Goal: Information Seeking & Learning: Find specific fact

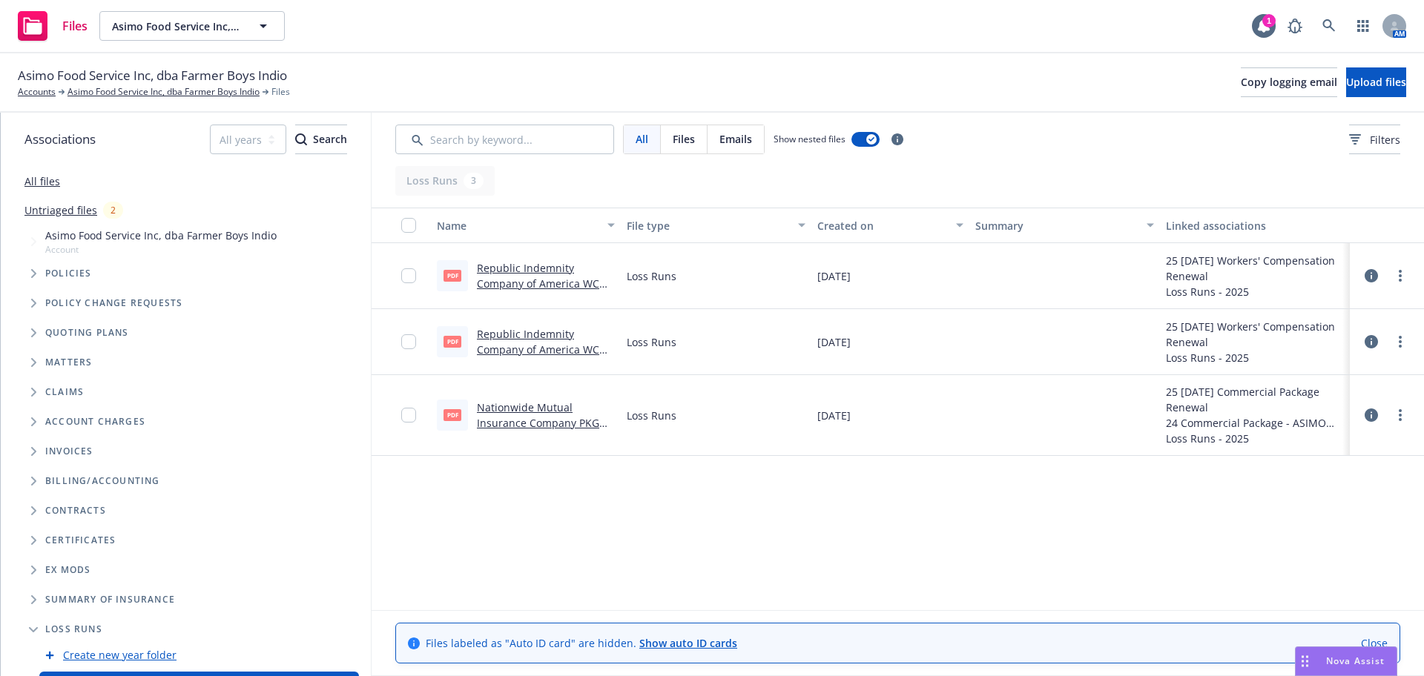
scroll to position [58, 0]
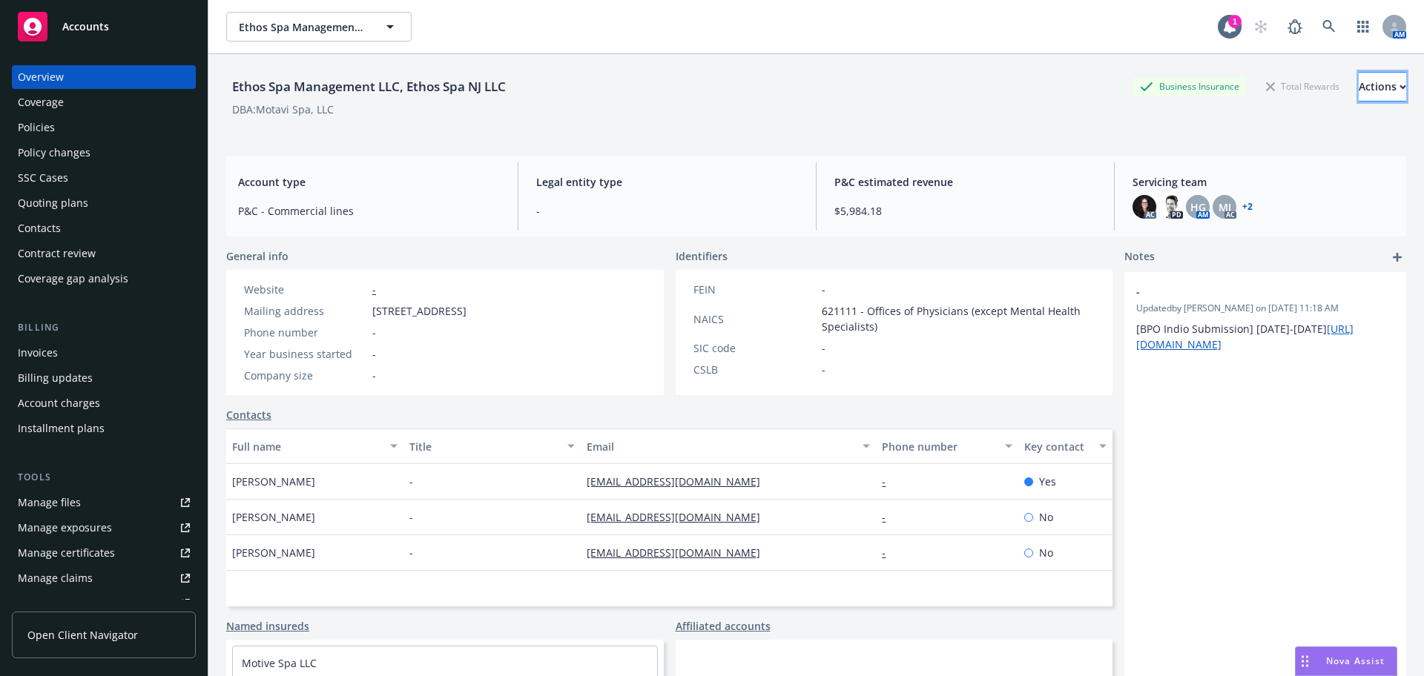
click at [1358, 85] on div "Actions" at bounding box center [1381, 87] width 47 height 28
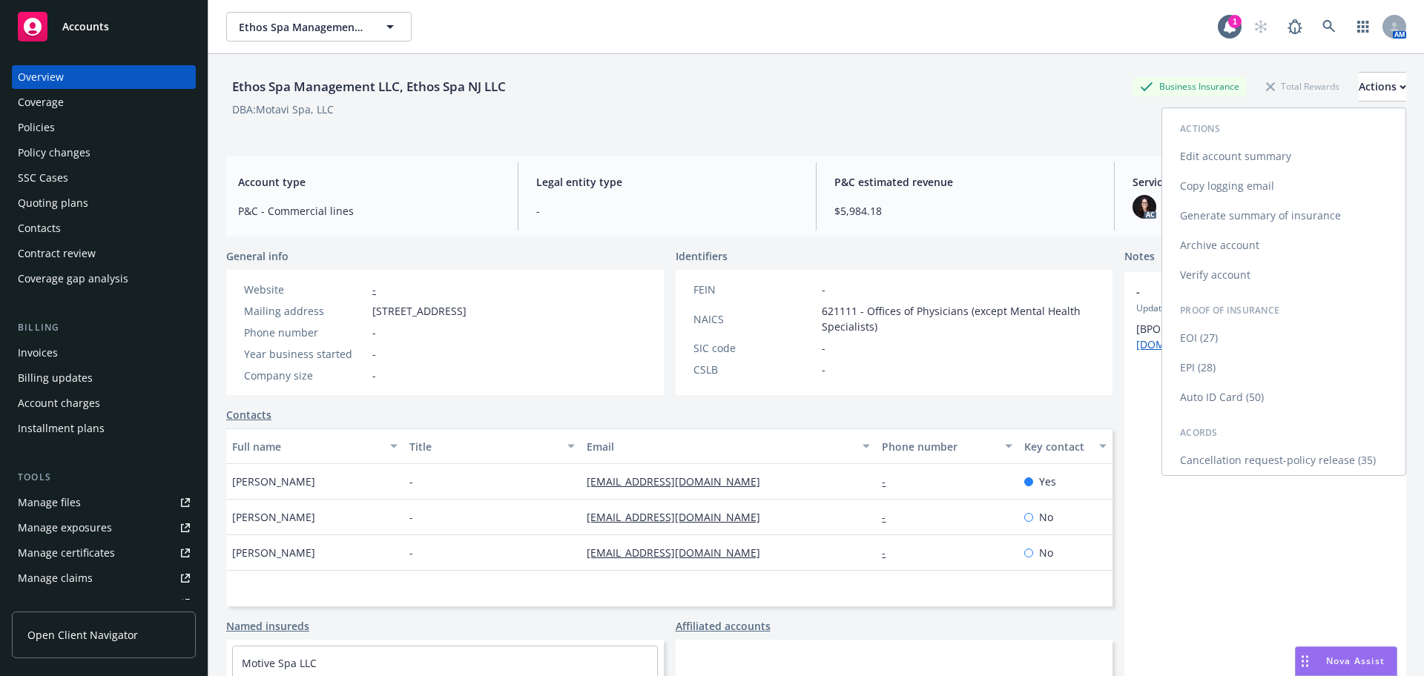
click at [1254, 183] on link "Copy logging email" at bounding box center [1283, 186] width 243 height 30
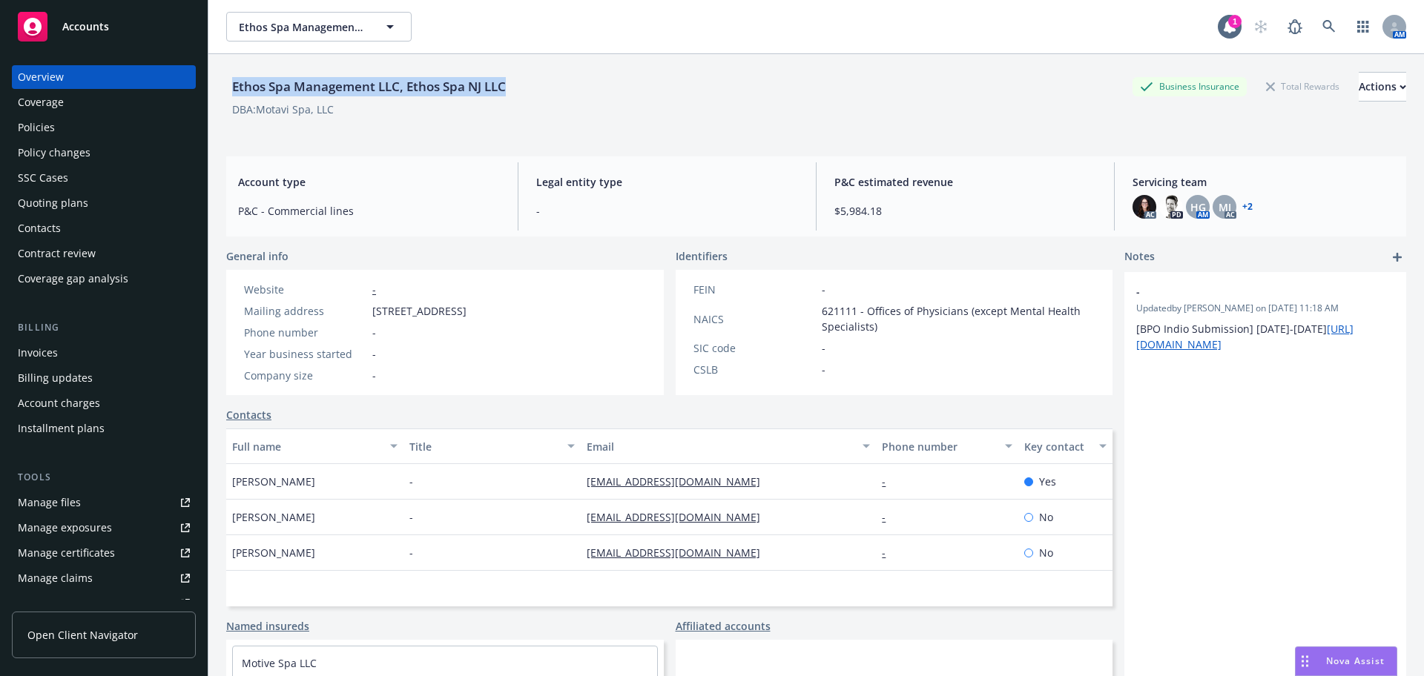
drag, startPoint x: 480, startPoint y: 85, endPoint x: 227, endPoint y: 79, distance: 252.9
click at [227, 79] on div "Ethos Spa Management LLC, Ethos Spa NJ LLC Business Insurance Total Rewards Act…" at bounding box center [816, 87] width 1180 height 30
copy div "Ethos Spa Management LLC, Ethos Spa NJ LLC"
drag, startPoint x: 719, startPoint y: 492, endPoint x: 566, endPoint y: 482, distance: 153.0
click at [566, 482] on div "Hardik Roni - hsoni@myethosspa.com - Yes" at bounding box center [669, 482] width 886 height 36
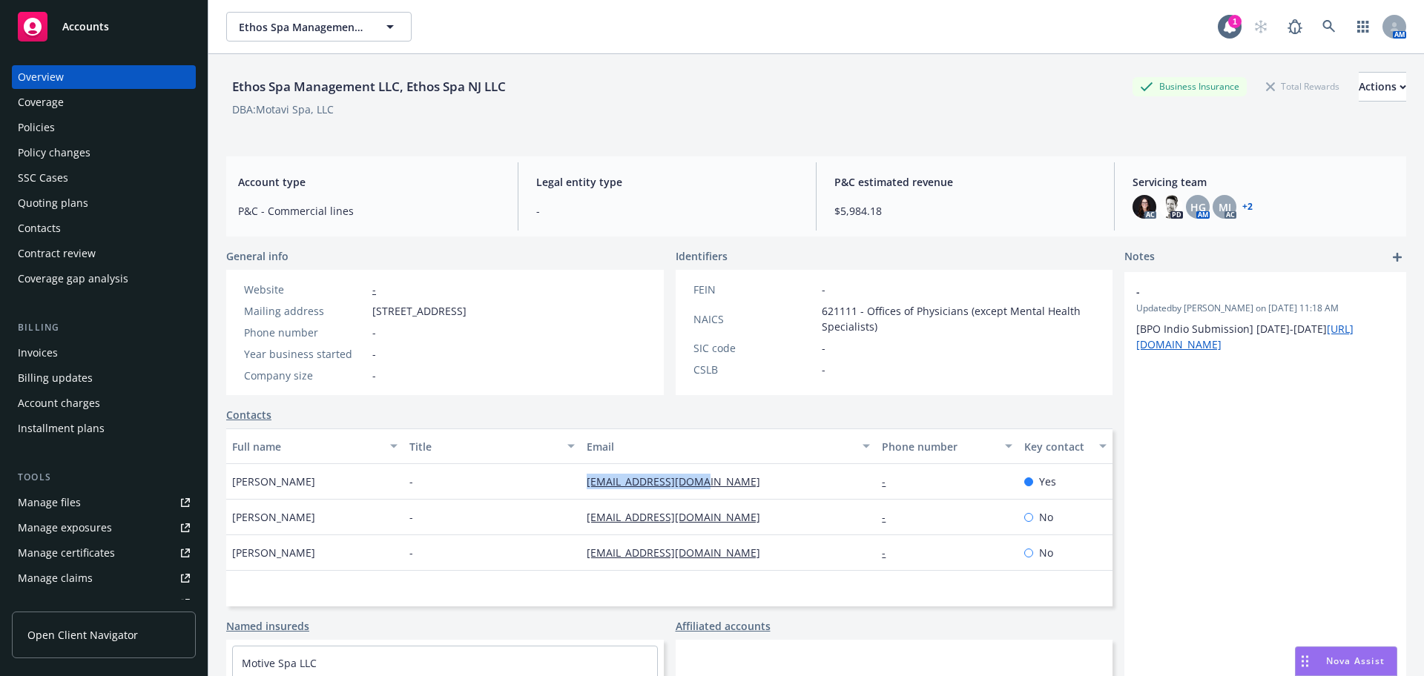
copy div "hsoni@myethosspa.com"
drag, startPoint x: 735, startPoint y: 525, endPoint x: 553, endPoint y: 535, distance: 181.9
click at [553, 535] on div "Hardik Roni - hsoni@myethosspa.com - Yes Roshan Shah - roshan@myethosspa.com - …" at bounding box center [669, 517] width 886 height 107
copy div "roshan@myethosspa.com"
drag, startPoint x: 753, startPoint y: 553, endPoint x: 551, endPoint y: 566, distance: 202.1
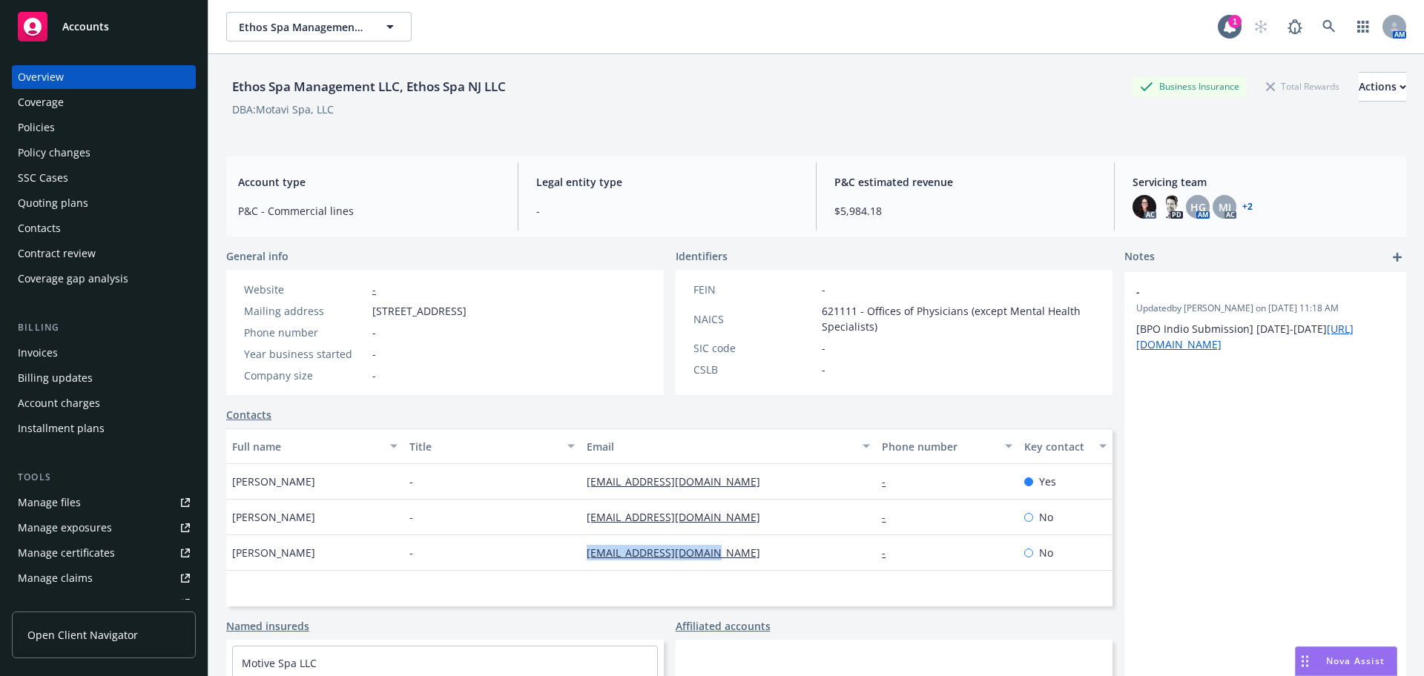
click at [551, 566] on div "Praveen Srikanth - praveen@myethosspa.com - No" at bounding box center [669, 553] width 886 height 36
copy div "praveen@myethosspa.com"
click at [129, 128] on div "Policies" at bounding box center [104, 128] width 172 height 24
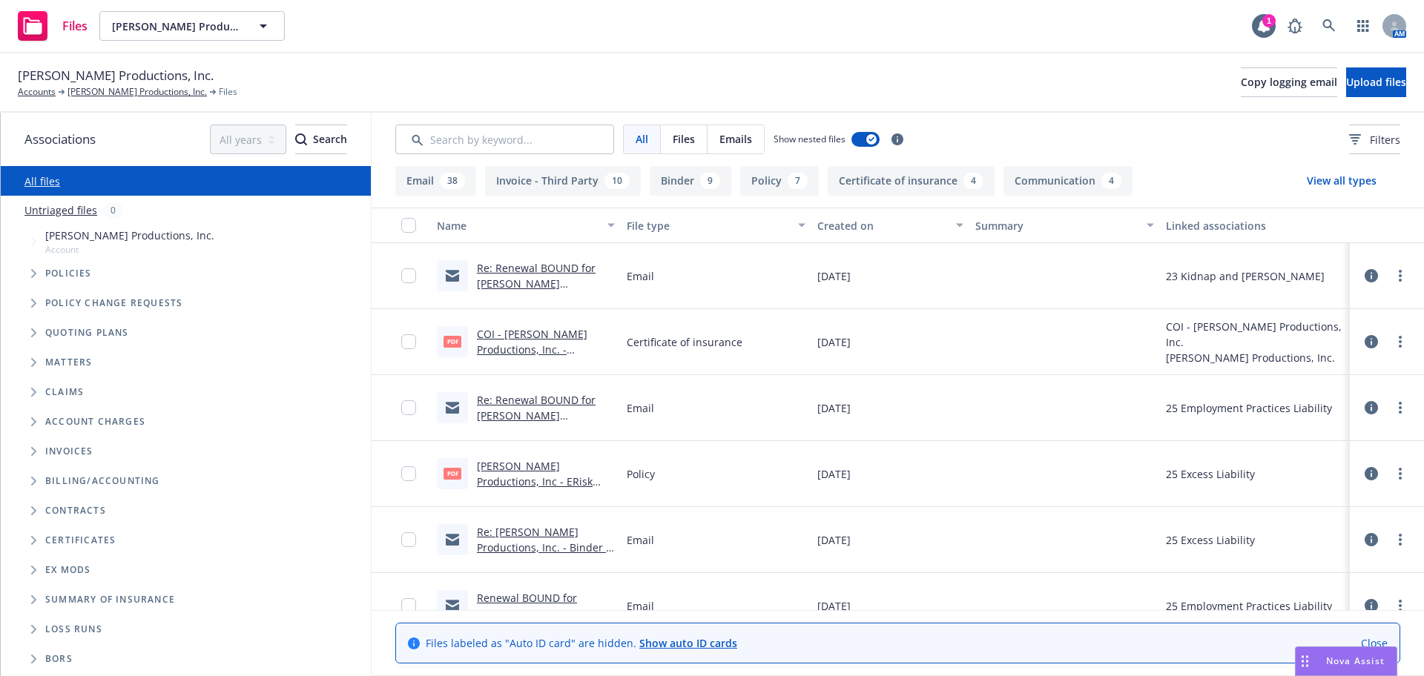
click at [34, 274] on icon "Tree Example" at bounding box center [33, 273] width 5 height 9
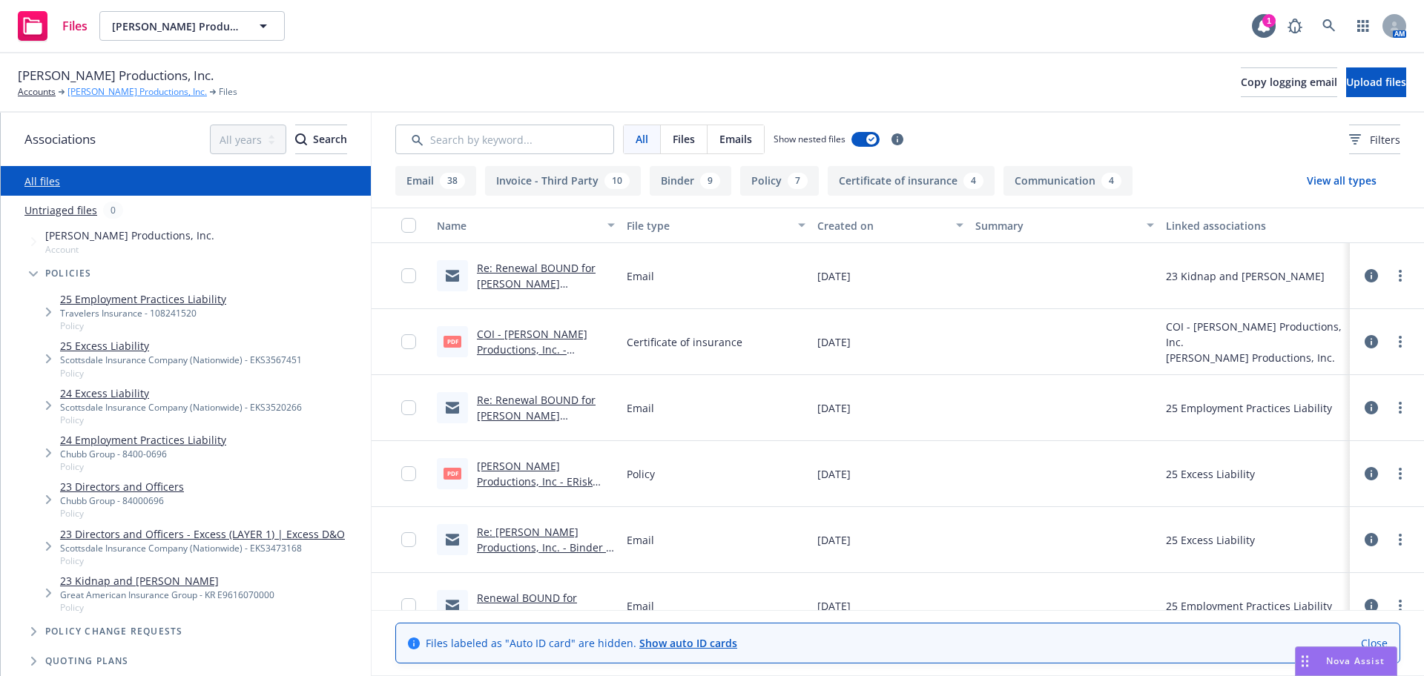
click at [83, 87] on link "[PERSON_NAME] Productions, Inc." at bounding box center [136, 91] width 139 height 13
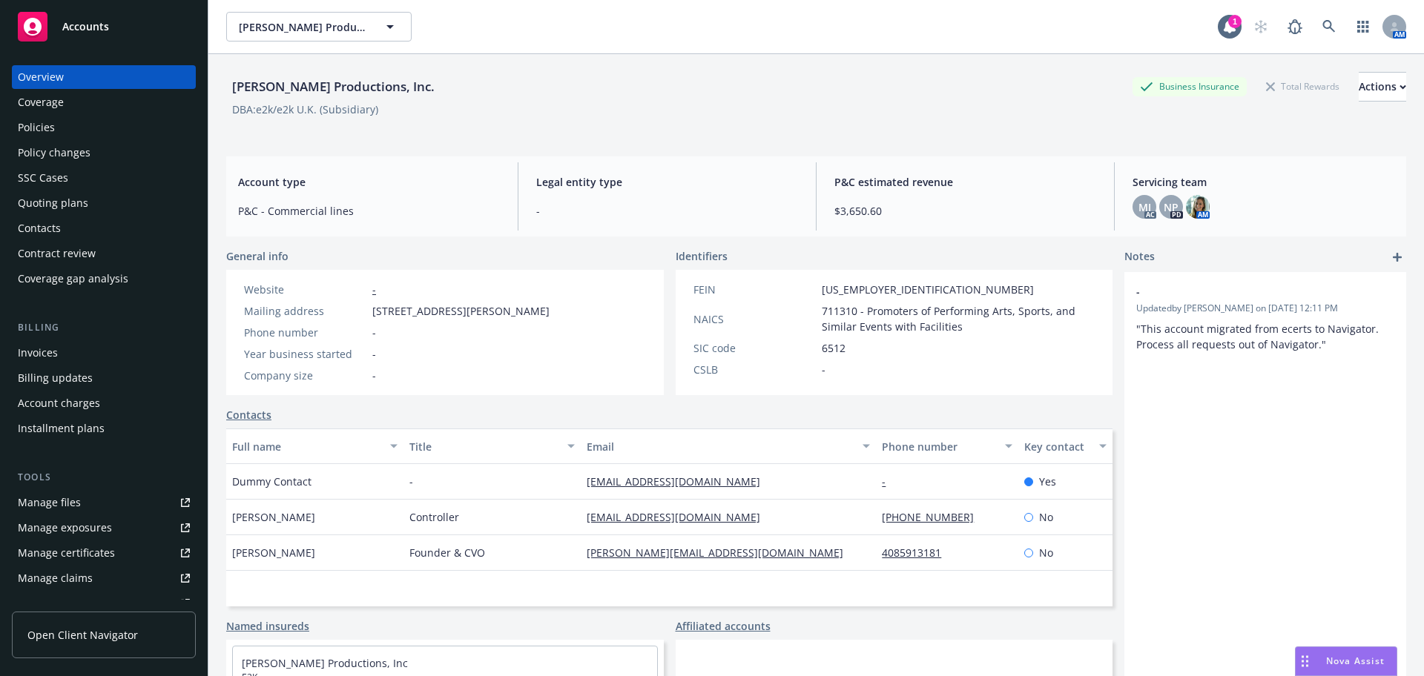
click at [61, 131] on div "Policies" at bounding box center [104, 128] width 172 height 24
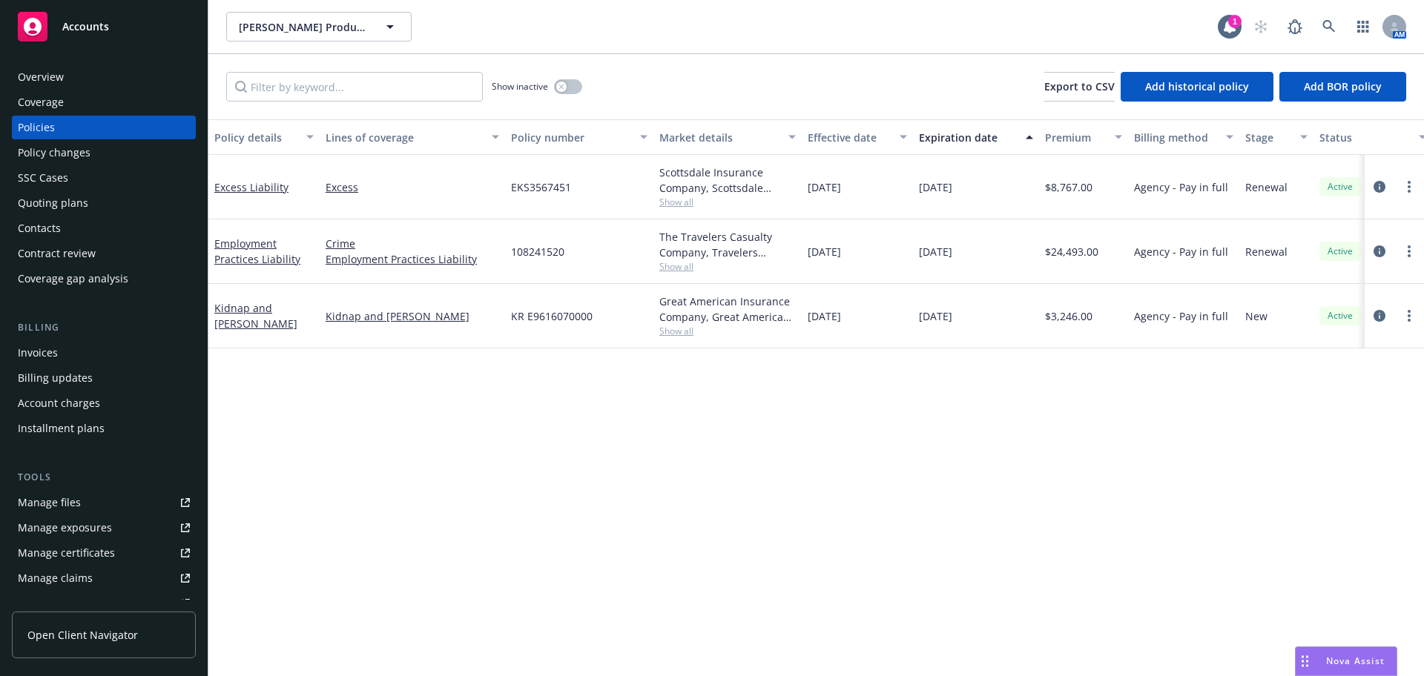
click at [658, 329] on div "Great American Insurance Company, Great American Insurance Group, Amwins Show a…" at bounding box center [727, 316] width 148 height 65
click at [678, 329] on span "Show all" at bounding box center [727, 331] width 136 height 13
click at [53, 509] on div "Manage files" at bounding box center [49, 503] width 63 height 24
click at [67, 76] on div "Overview" at bounding box center [104, 77] width 172 height 24
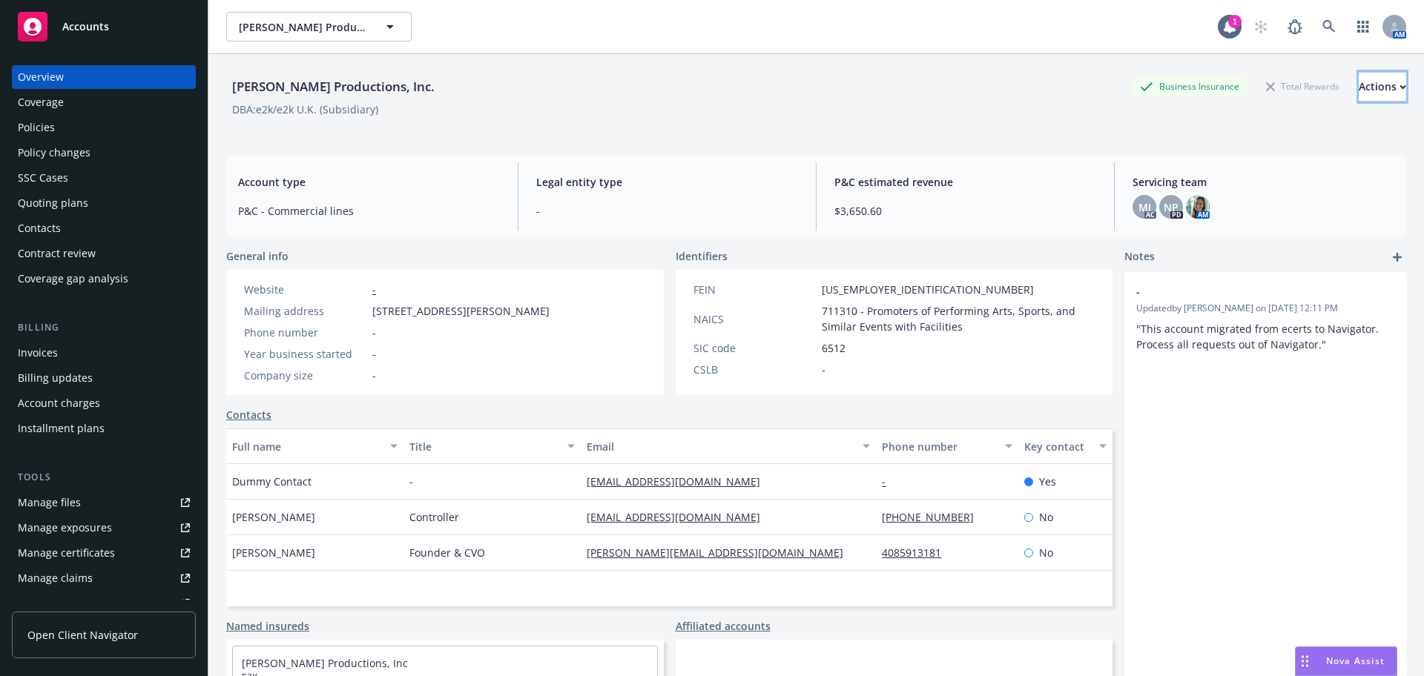
drag, startPoint x: 1346, startPoint y: 87, endPoint x: 1340, endPoint y: 103, distance: 17.4
click at [1358, 87] on div "Actions" at bounding box center [1381, 87] width 47 height 28
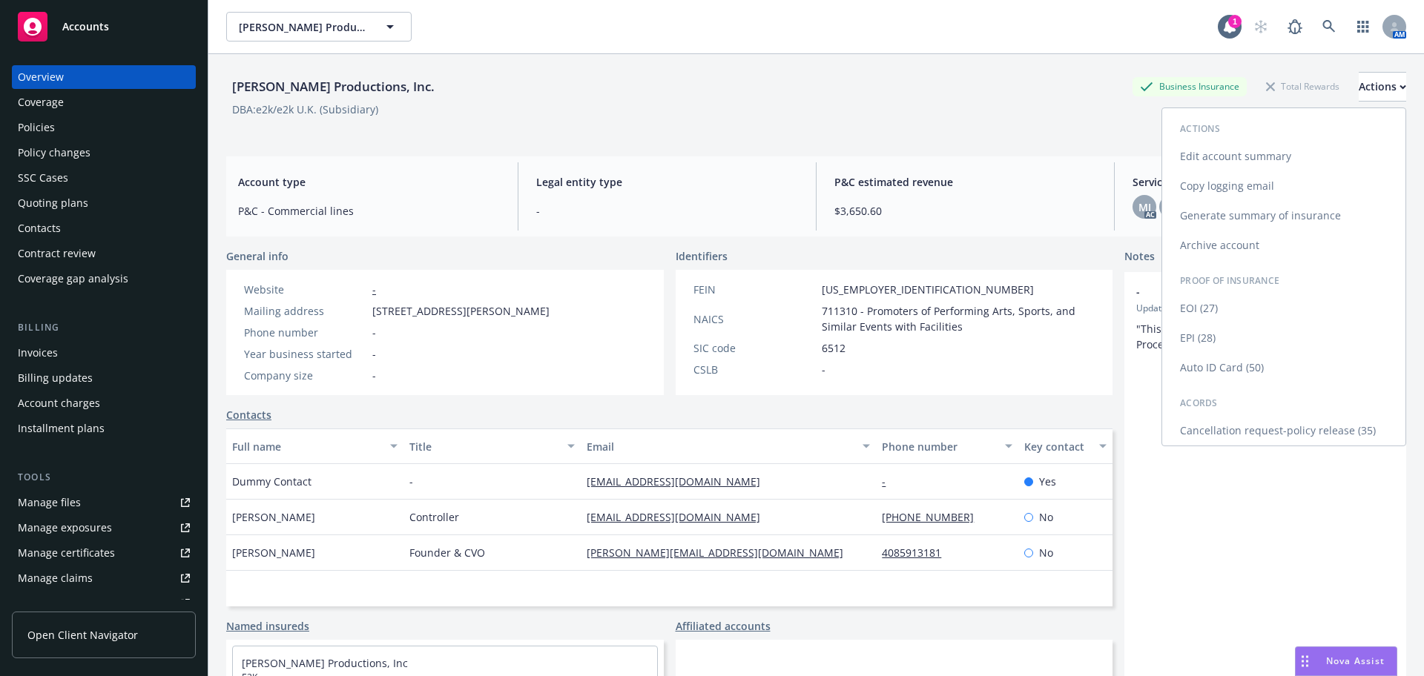
click at [1205, 188] on link "Copy logging email" at bounding box center [1283, 186] width 243 height 30
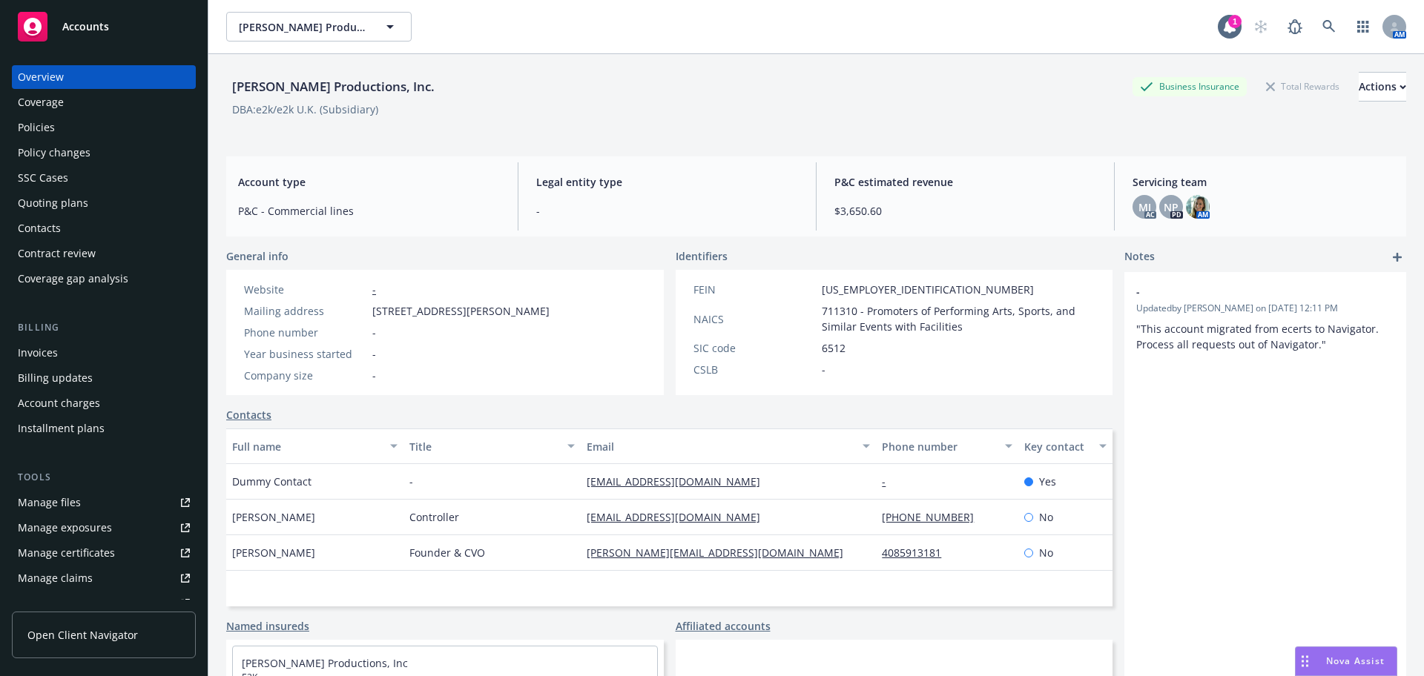
click at [66, 513] on div "Manage files" at bounding box center [49, 503] width 63 height 24
click at [1314, 34] on link at bounding box center [1329, 27] width 30 height 30
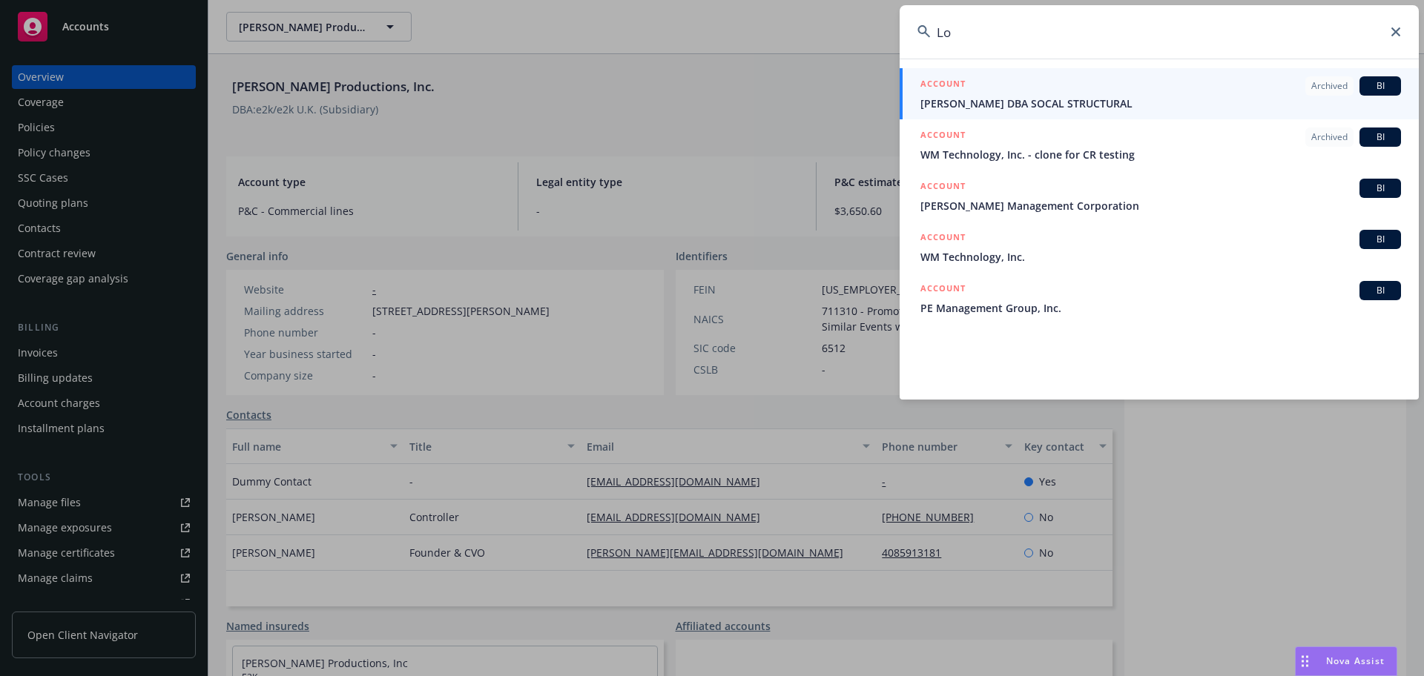
type input "L"
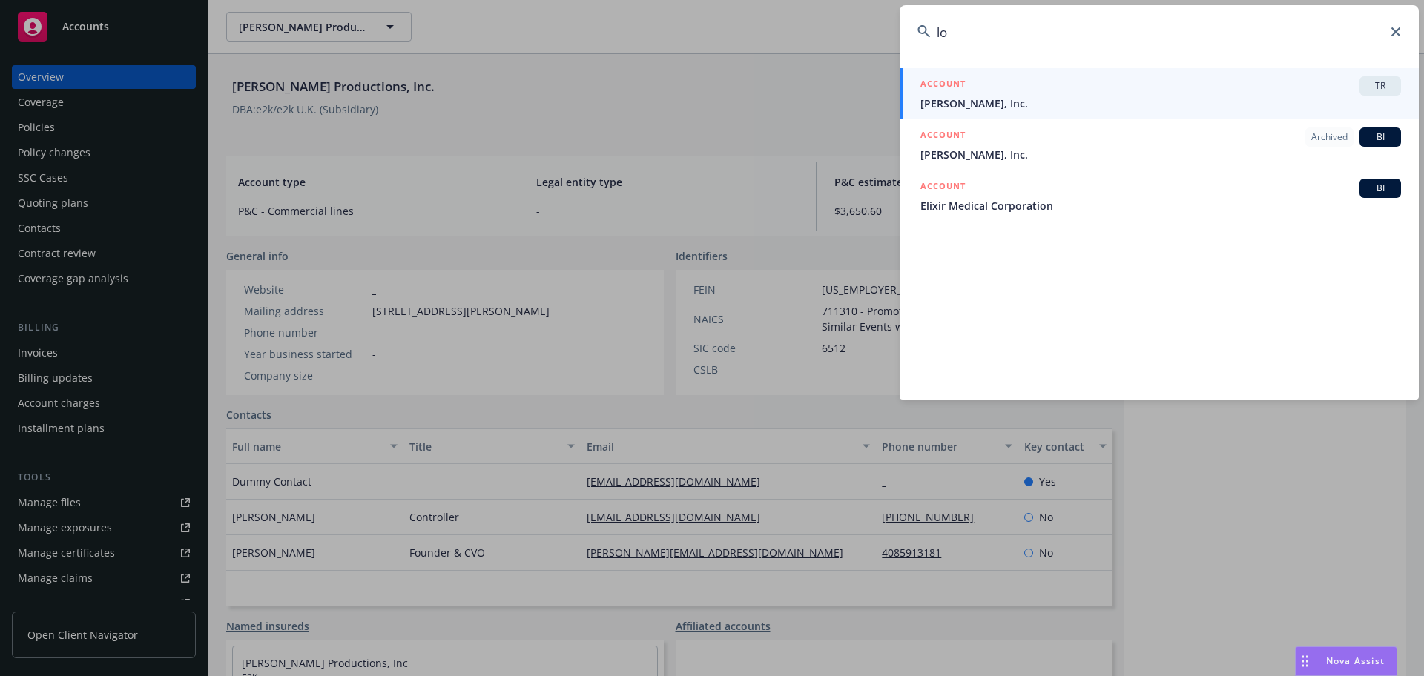
type input "l"
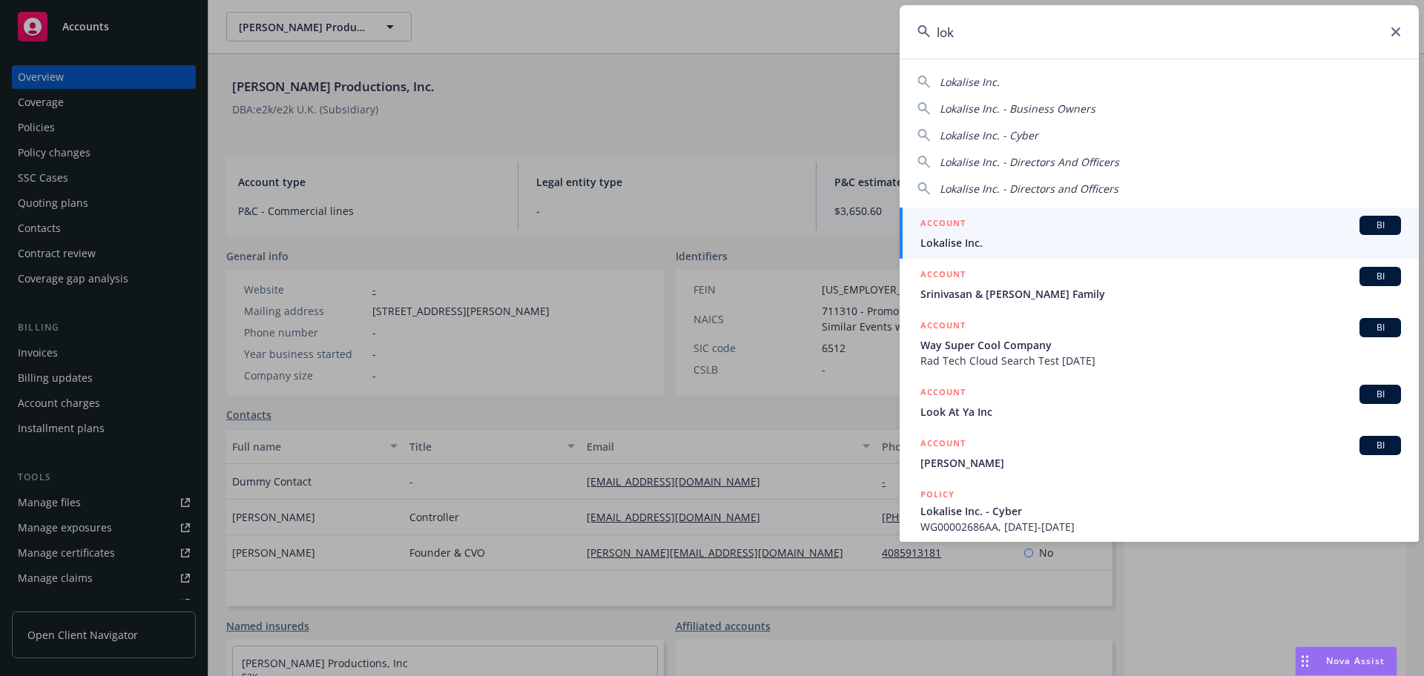
type input "lok"
click at [1217, 233] on div "ACCOUNT BI" at bounding box center [1160, 225] width 480 height 19
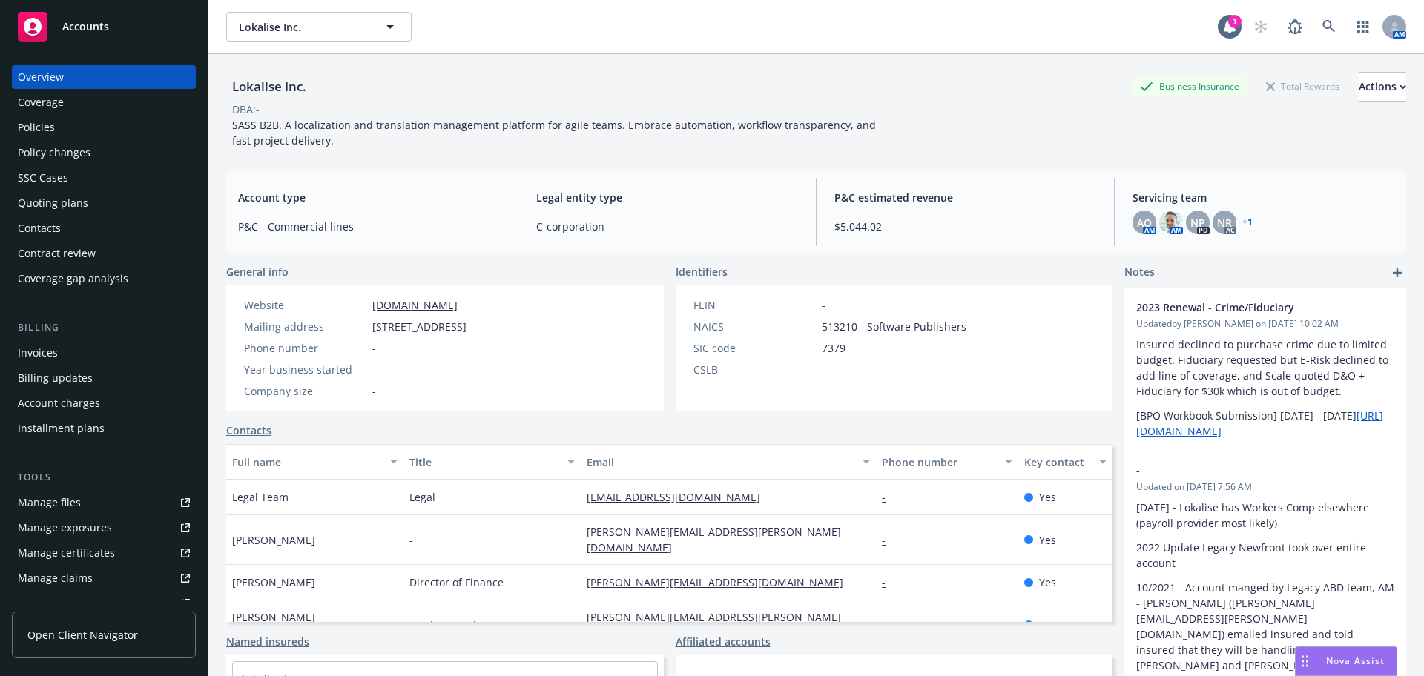
click at [79, 128] on div "Policies" at bounding box center [104, 128] width 172 height 24
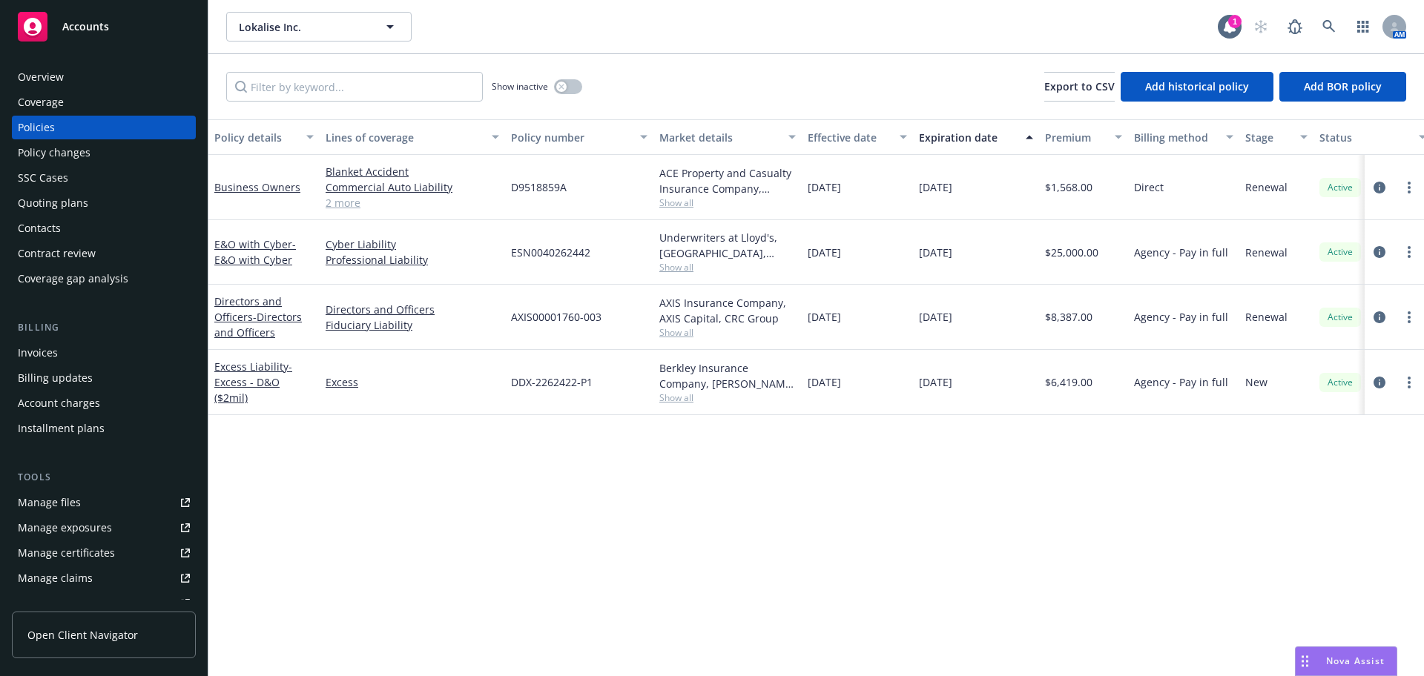
click at [112, 74] on div "Overview" at bounding box center [104, 77] width 172 height 24
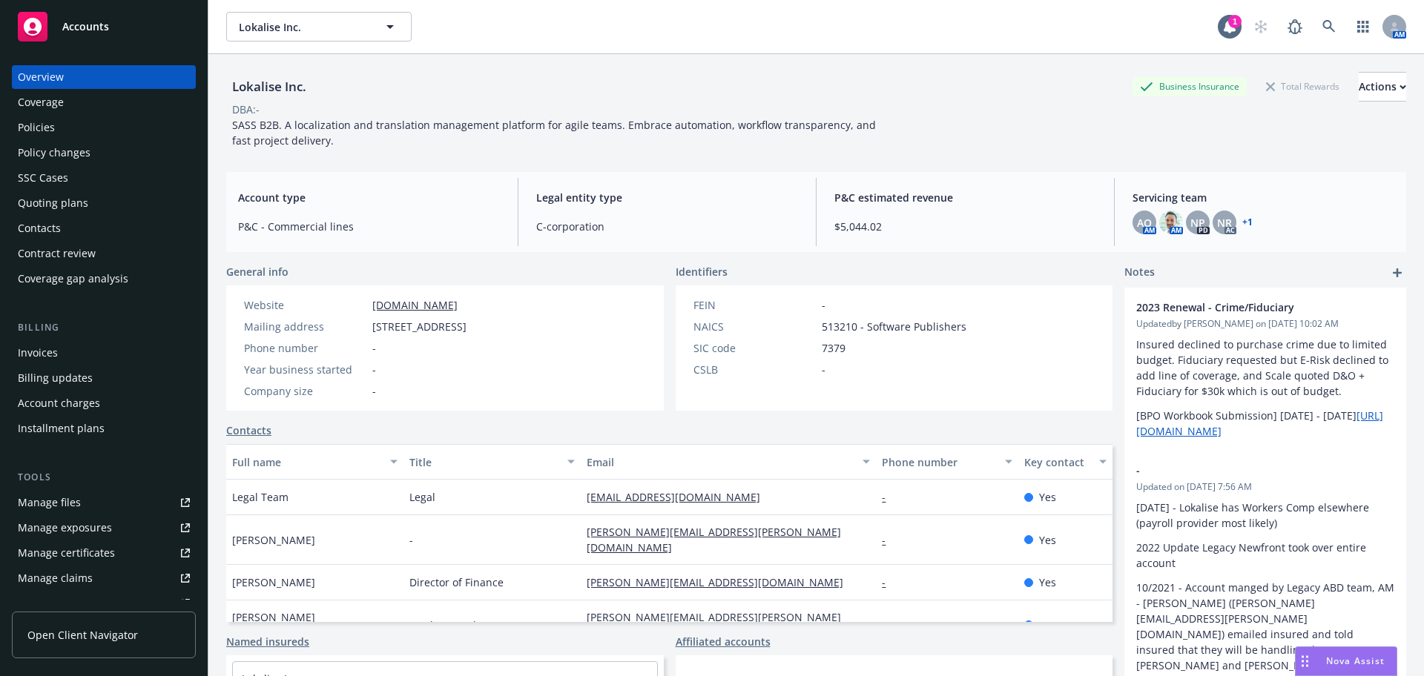
drag, startPoint x: 336, startPoint y: 85, endPoint x: 225, endPoint y: 82, distance: 111.3
click at [224, 82] on div "Lokalise Inc. Business Insurance Total Rewards Actions DBA: - SASS B2B. A local…" at bounding box center [815, 392] width 1215 height 676
click at [41, 125] on div "Policies" at bounding box center [36, 128] width 37 height 24
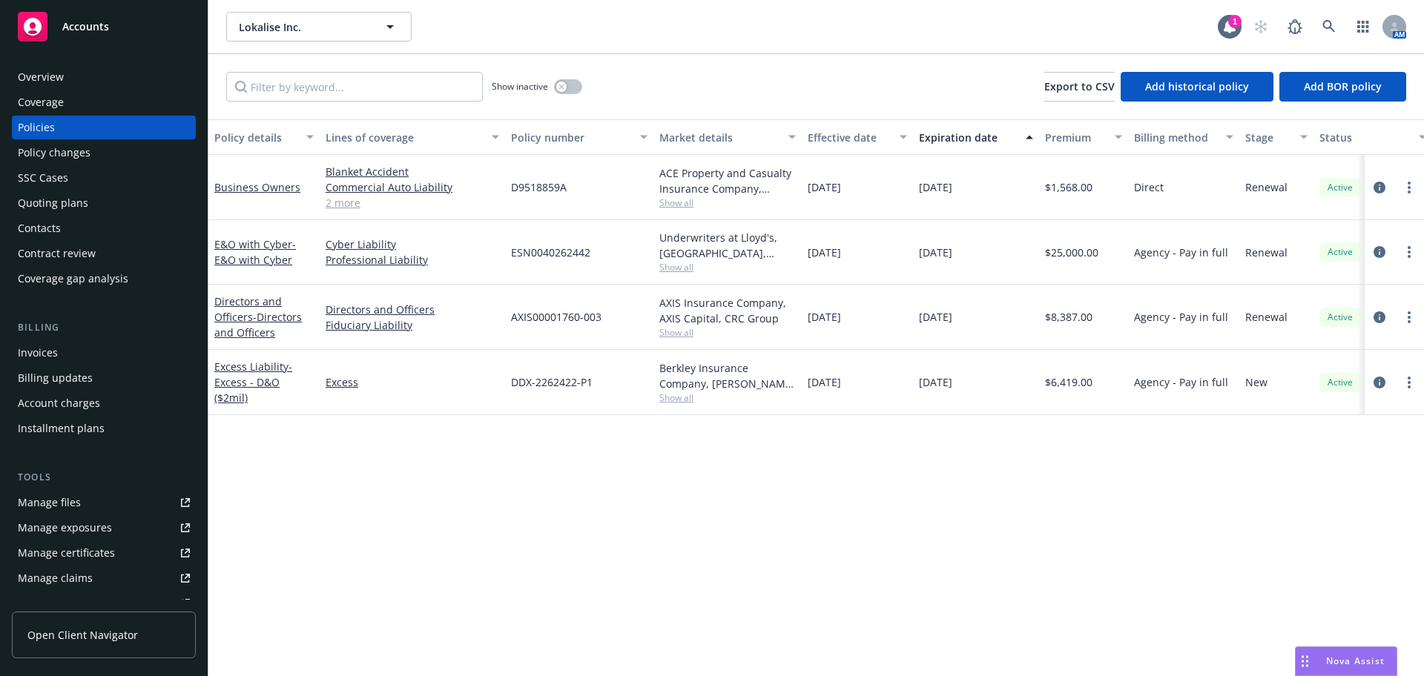
click at [76, 156] on div "Policy changes" at bounding box center [54, 153] width 73 height 24
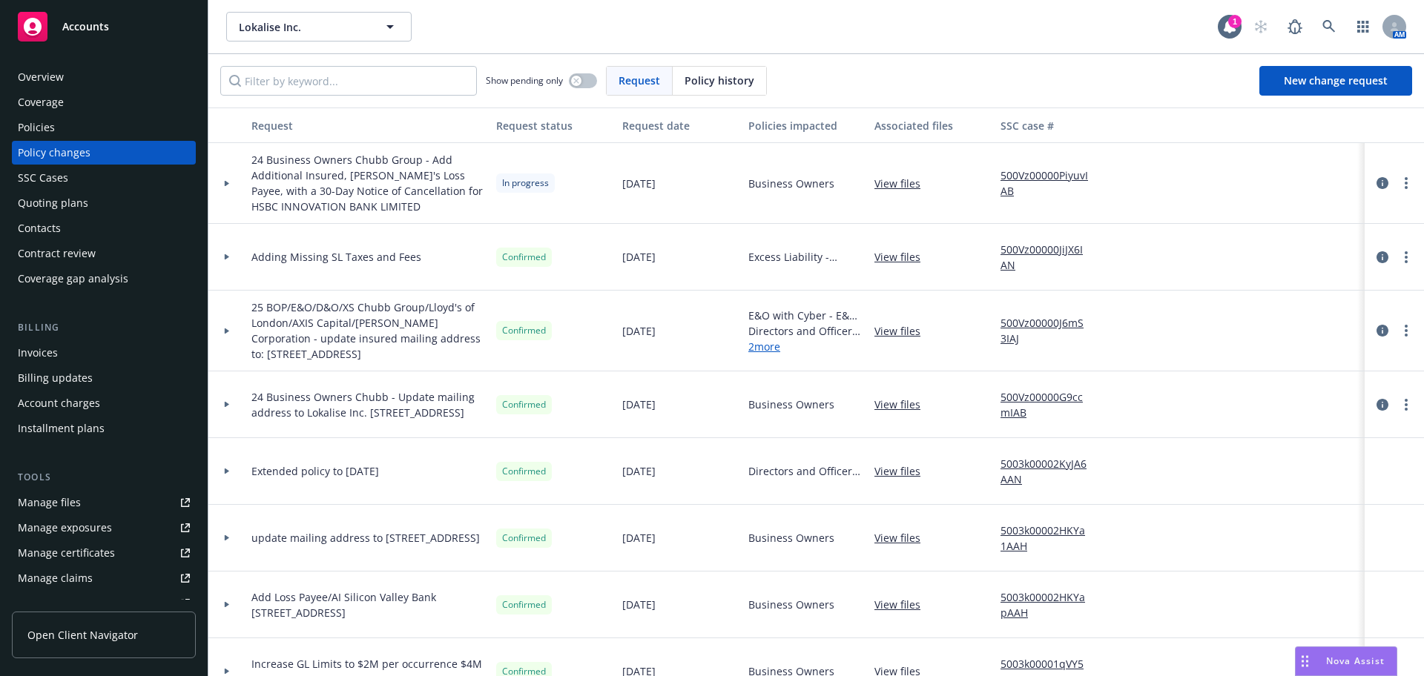
click at [1028, 174] on link "500Vz00000PiyuvIAB" at bounding box center [1049, 183] width 99 height 31
click at [58, 80] on div "Overview" at bounding box center [41, 77] width 46 height 24
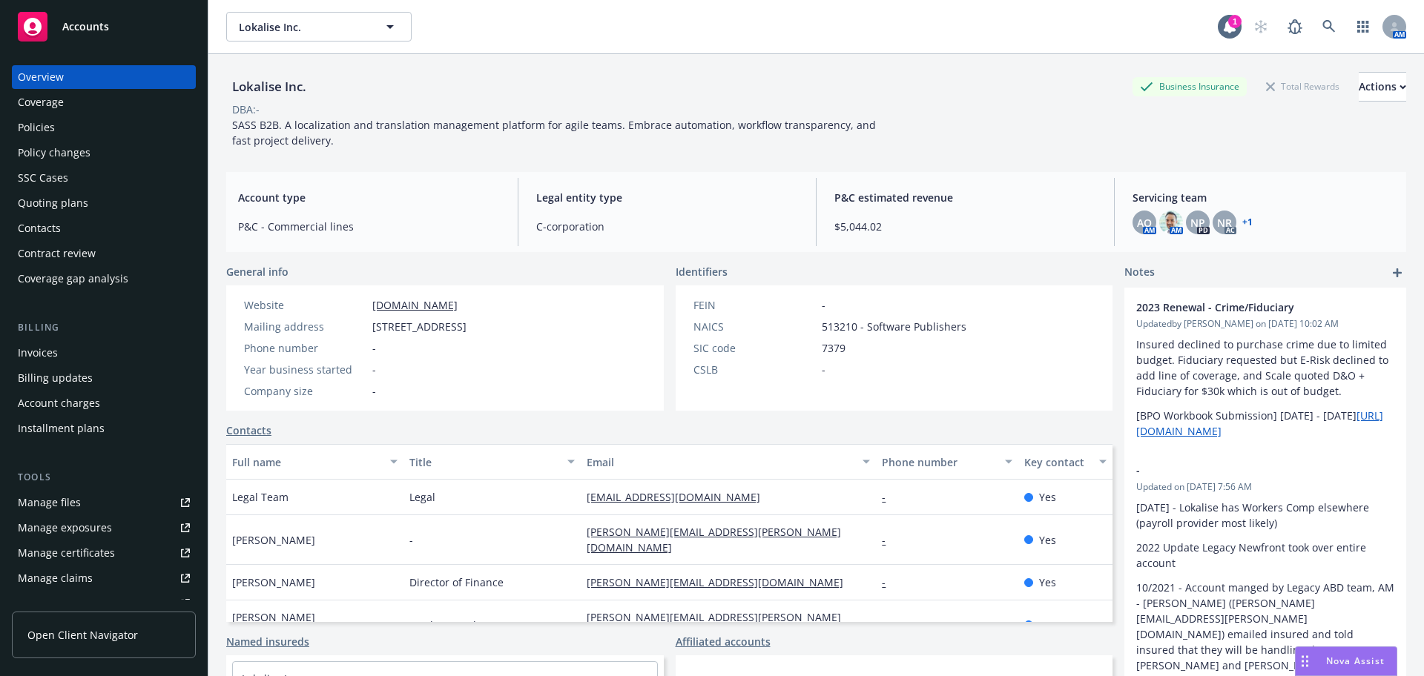
click at [84, 128] on div "Policies" at bounding box center [104, 128] width 172 height 24
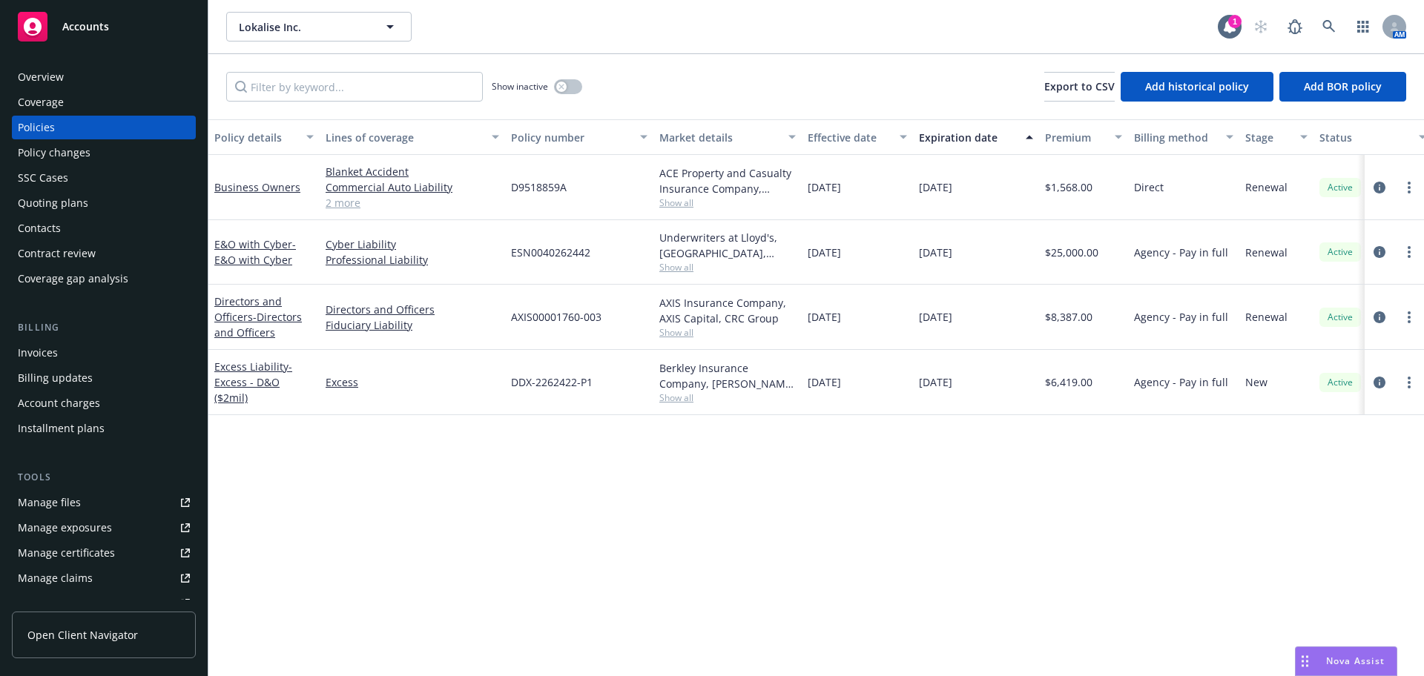
click at [668, 196] on span "Show all" at bounding box center [727, 202] width 136 height 13
click at [612, 193] on div "D9518859A" at bounding box center [579, 187] width 148 height 65
click at [672, 268] on span "Show all" at bounding box center [727, 267] width 136 height 13
click at [618, 244] on div "ESN0040262442" at bounding box center [579, 252] width 148 height 65
click at [674, 335] on span "Show all" at bounding box center [727, 332] width 136 height 13
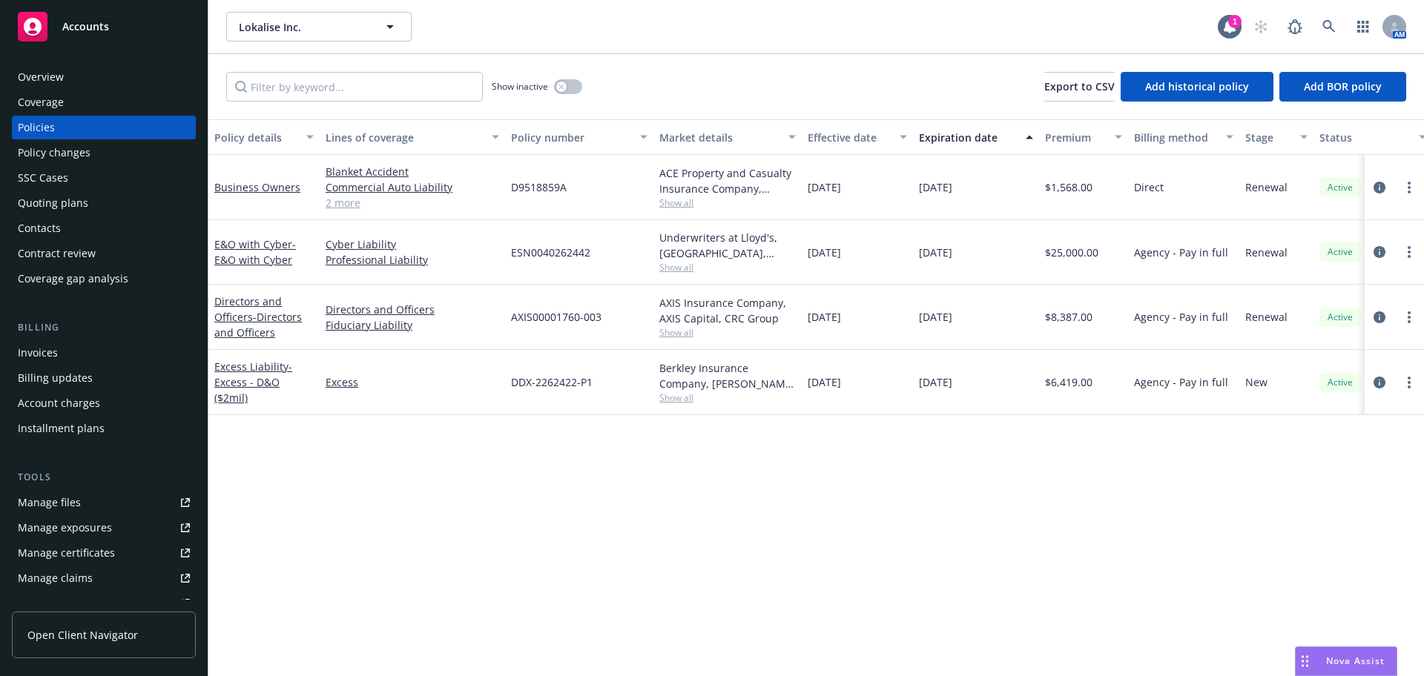
click at [606, 313] on div "AXIS00001760-003" at bounding box center [579, 317] width 148 height 65
click at [670, 398] on span "Show all" at bounding box center [727, 397] width 136 height 13
drag, startPoint x: 617, startPoint y: 362, endPoint x: 606, endPoint y: 267, distance: 95.6
click at [617, 361] on div "DDX-2262422-P1" at bounding box center [579, 382] width 148 height 65
click at [666, 208] on span "Show all" at bounding box center [727, 202] width 136 height 13
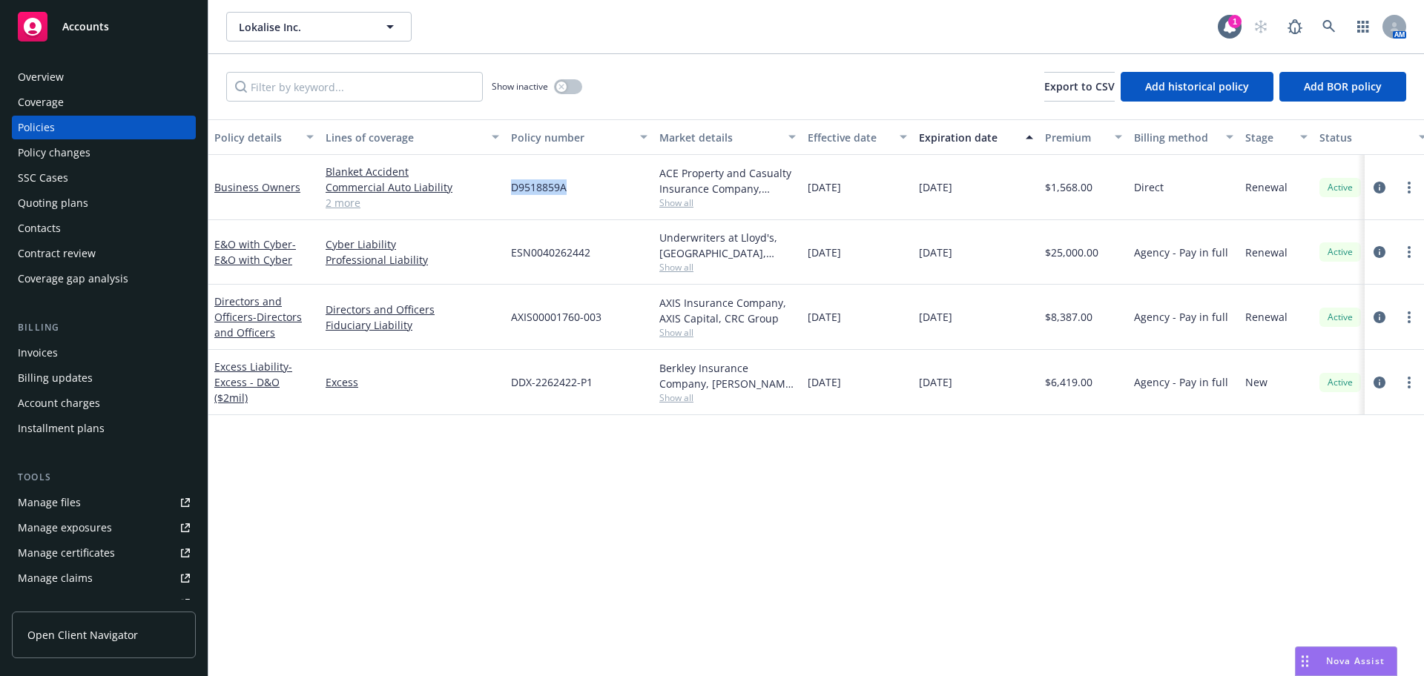
drag, startPoint x: 586, startPoint y: 198, endPoint x: 512, endPoint y: 199, distance: 73.4
click at [512, 199] on div "D9518859A" at bounding box center [579, 187] width 148 height 65
copy span "D9518859A"
click at [344, 205] on link "2 more" at bounding box center [411, 203] width 173 height 16
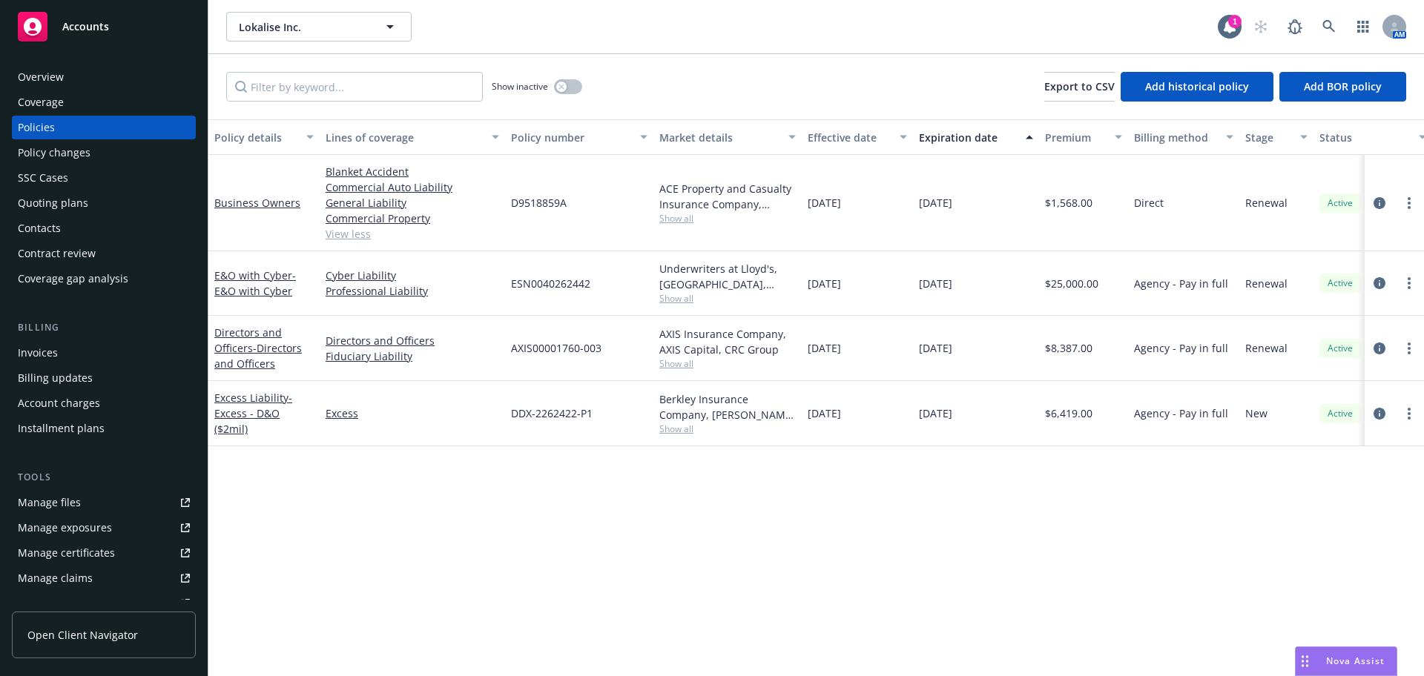
click at [76, 153] on div "Policy changes" at bounding box center [54, 153] width 73 height 24
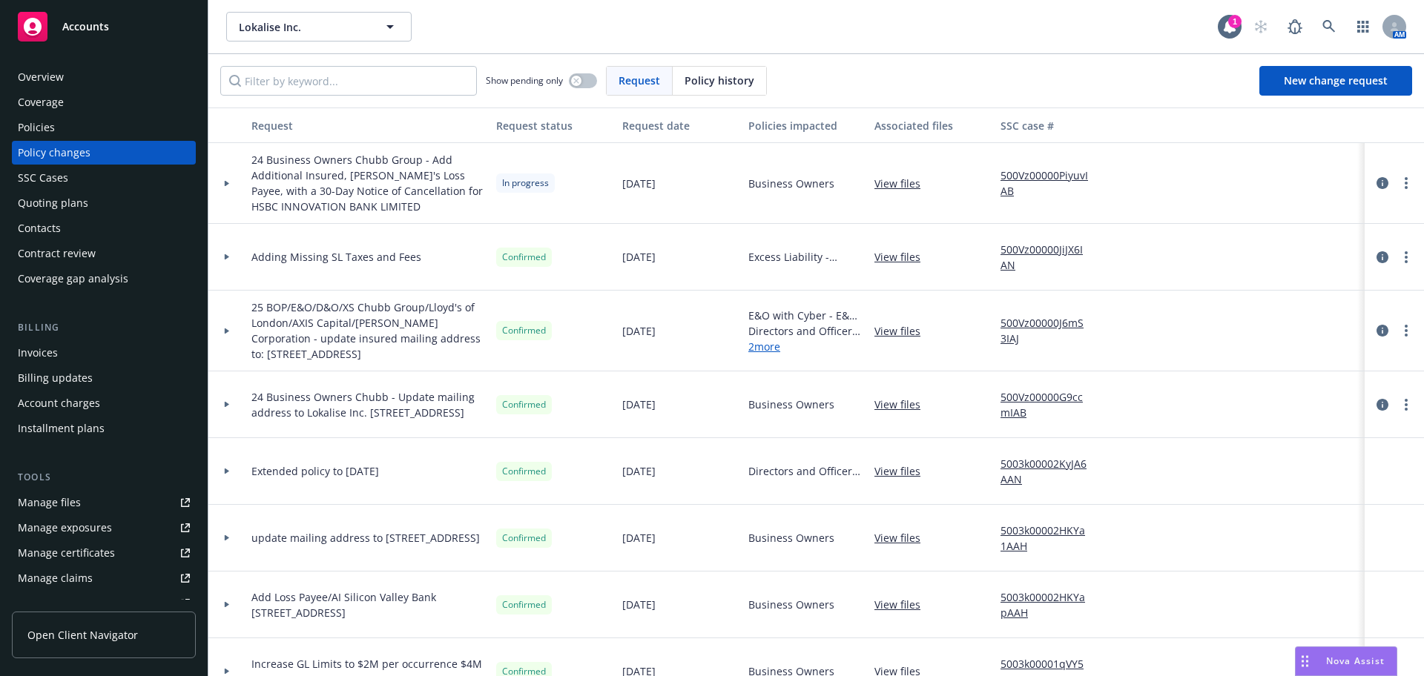
click at [1013, 171] on link "500Vz00000PiyuvIAB" at bounding box center [1049, 183] width 99 height 31
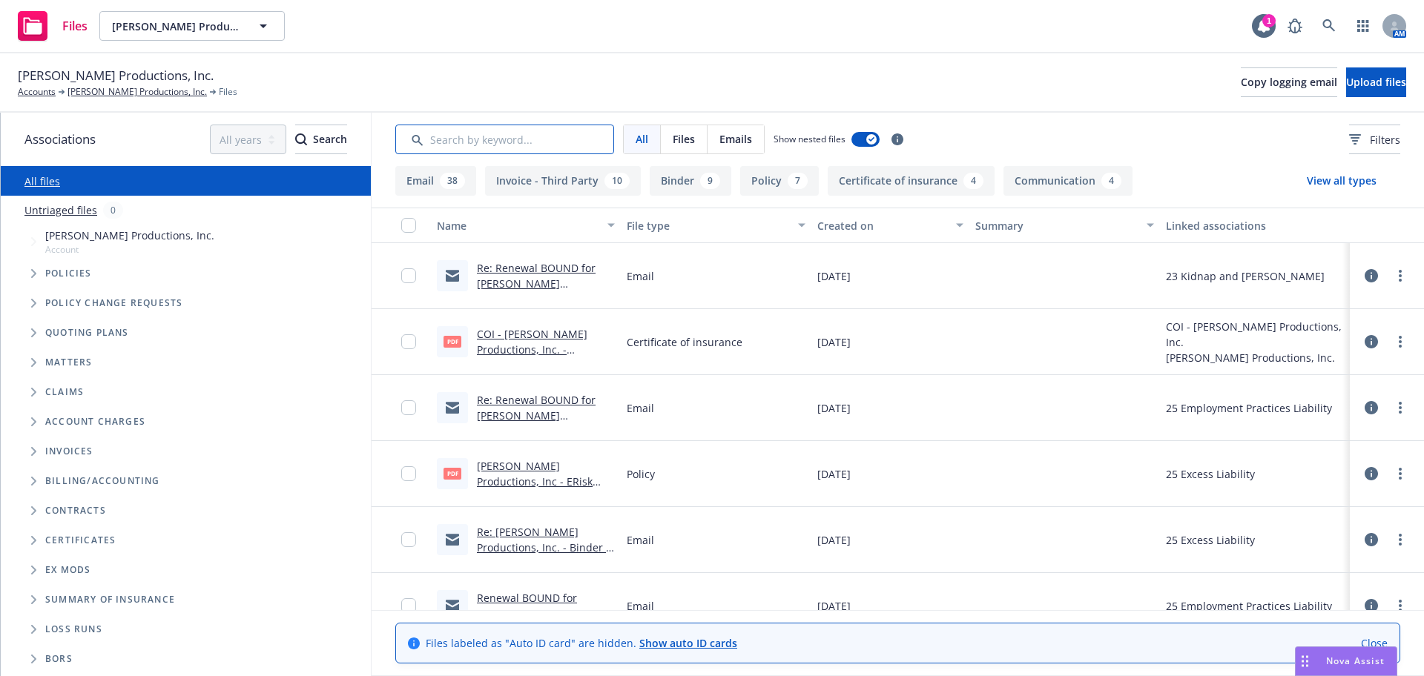
click at [483, 148] on input "Search by keyword..." at bounding box center [504, 140] width 219 height 30
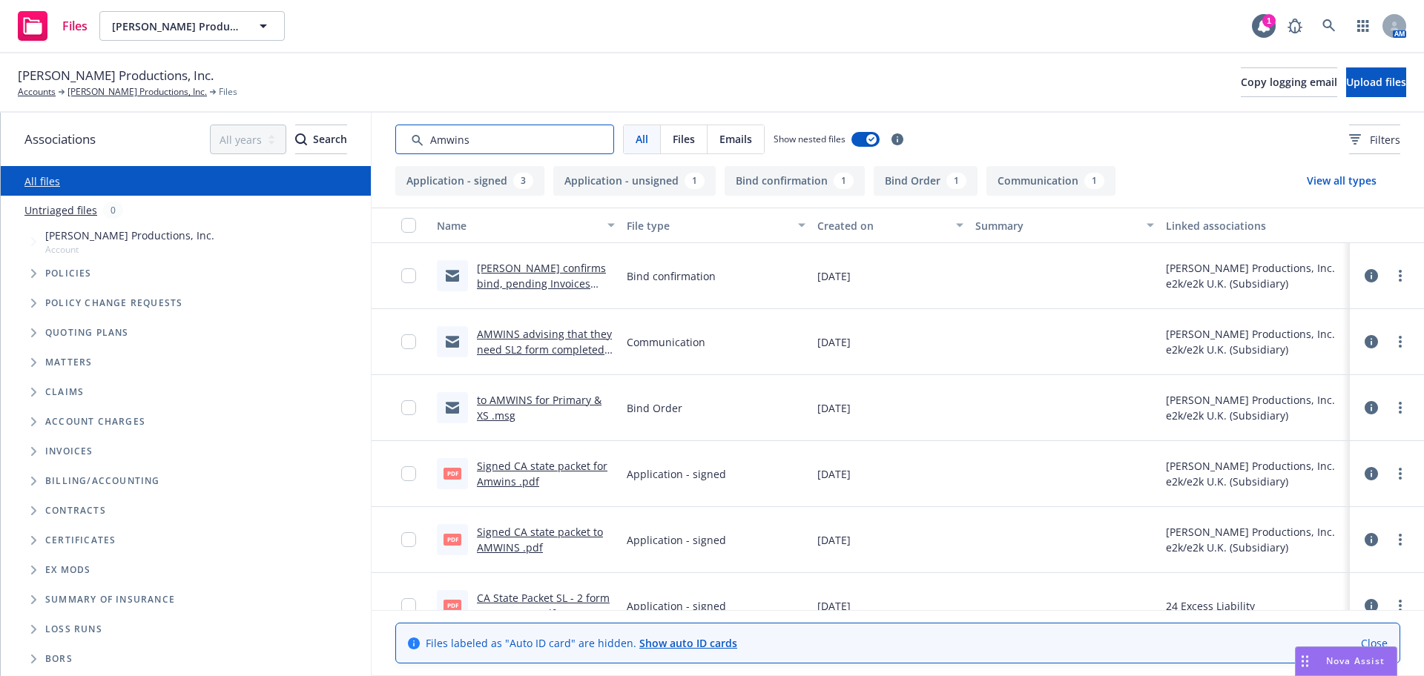
drag, startPoint x: 517, startPoint y: 141, endPoint x: 337, endPoint y: 139, distance: 180.2
click at [337, 139] on div "Associations All years 2027 2026 2025 2024 2023 2022 2021 2020 2019 2018 2017 2…" at bounding box center [712, 394] width 1423 height 563
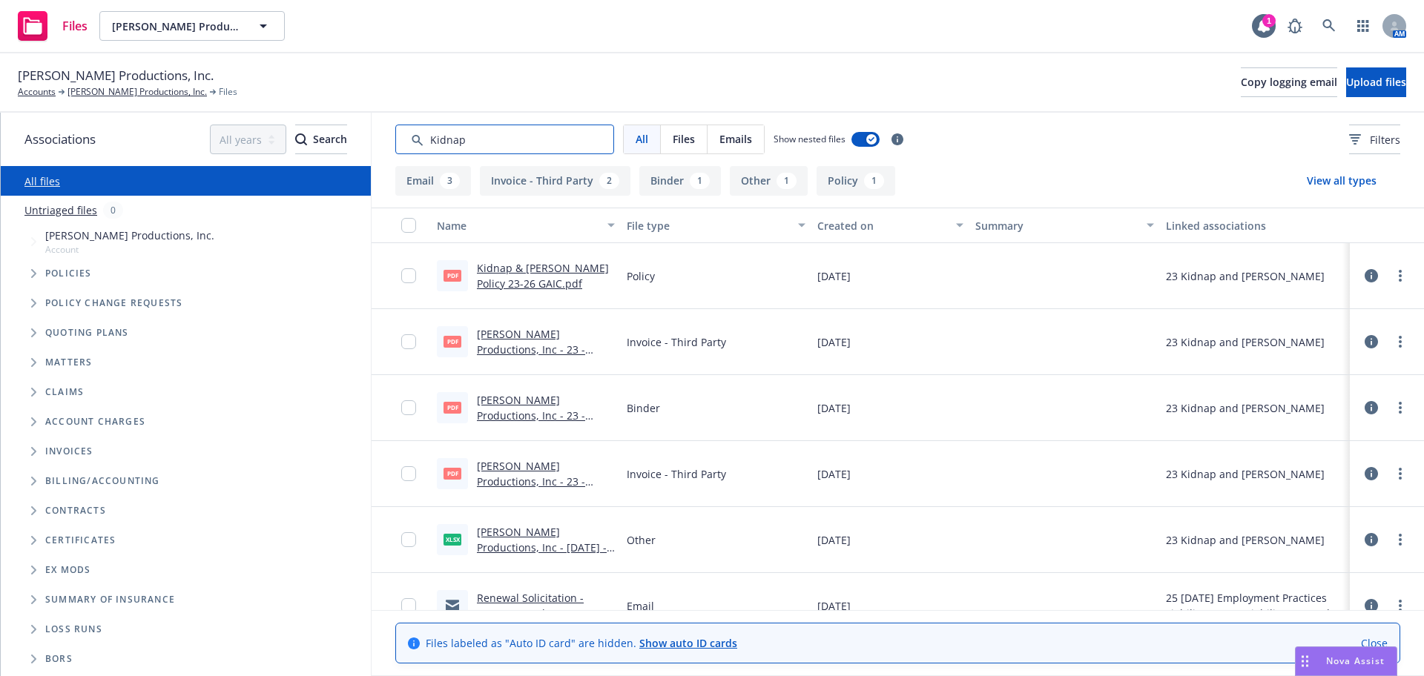
type input "Kidnap"
click at [516, 285] on link "Kidnap & [PERSON_NAME] Policy 23-26 GAIC.pdf" at bounding box center [543, 276] width 132 height 30
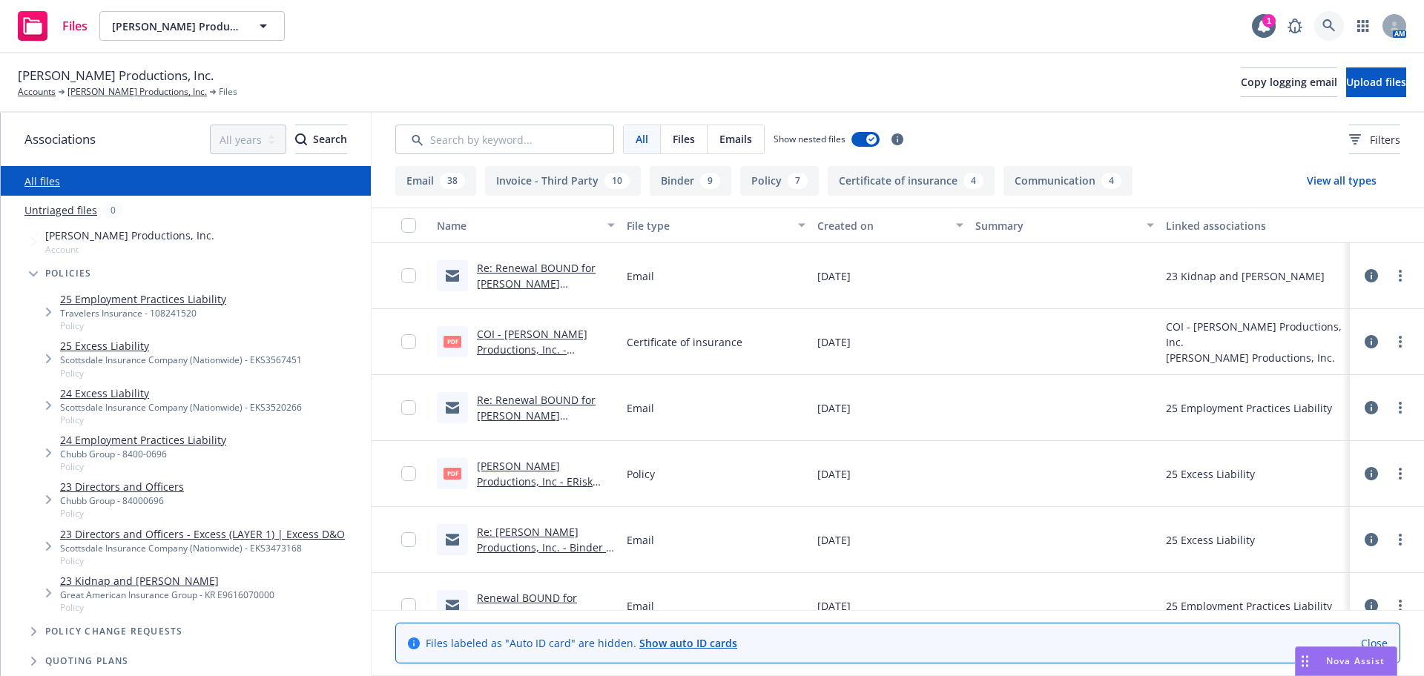
click at [1326, 14] on link at bounding box center [1329, 26] width 30 height 30
